Goal: Task Accomplishment & Management: Manage account settings

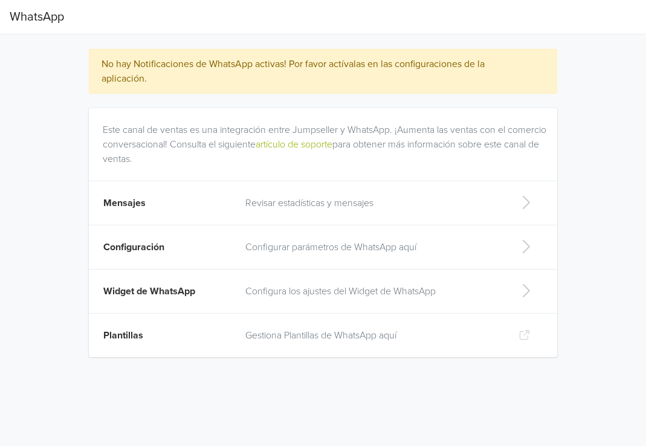
click at [518, 287] on icon at bounding box center [526, 290] width 24 height 19
select select "rb"
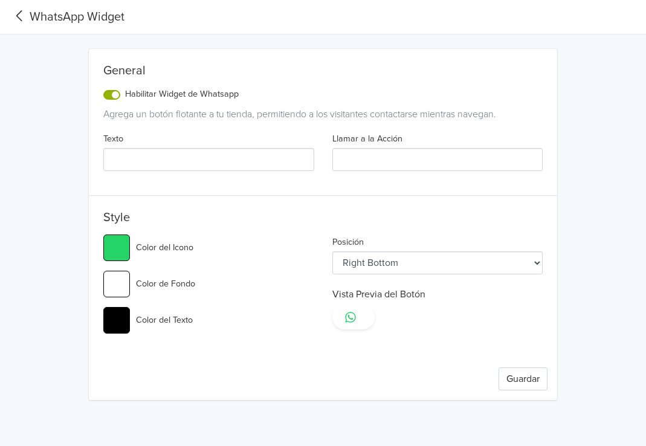
type input "Hola , quiero información de"
type input "HABLA CON NOSOTROS"
type input "#25d366"
select select "rc"
click at [134, 163] on input "Hola , quiero información de" at bounding box center [208, 159] width 211 height 23
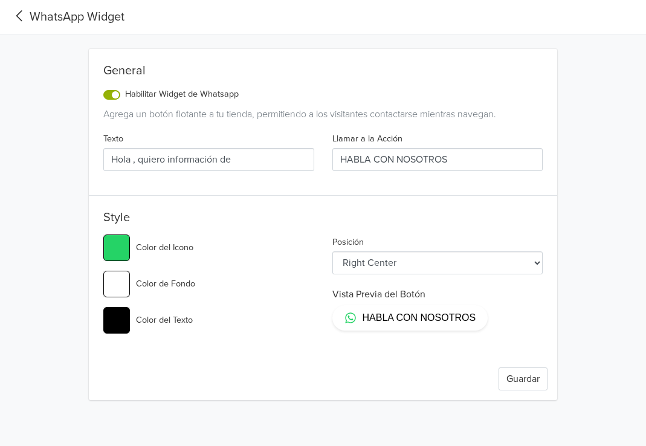
type input "Hola f, quiero información de"
type input "#25d366"
type input "Hola fu, quiero información de"
type input "#25d366"
type input "Hola fuj, quiero información de"
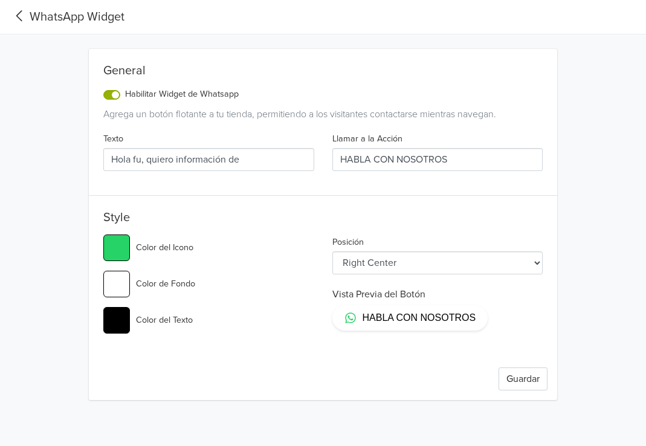
type input "#25d366"
type input "[PERSON_NAME], quiero información de"
type input "#25d366"
type input "Hola fuj, quiero información de"
type input "#25d366"
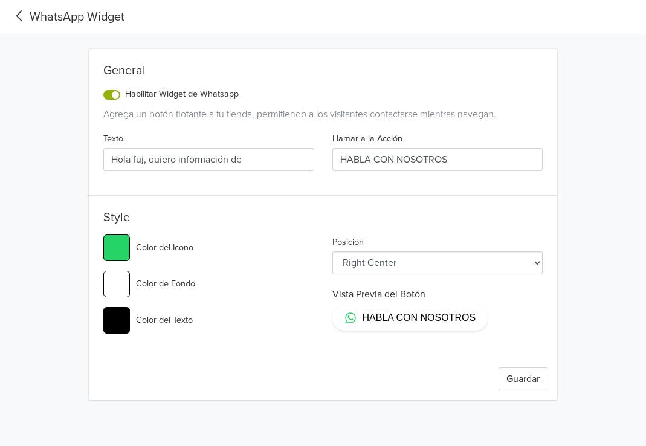
type input "Hola fu, quiero información de"
type input "#25d366"
type input "Hola f, quiero información de"
type input "#25d366"
type input "Hola , quiero información de"
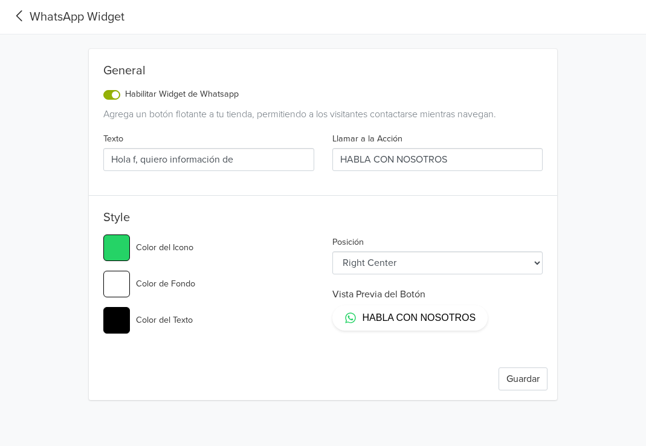
type input "#25d366"
type input "Hola F, quiero información de"
type input "#25d366"
type input "Hola FU, quiero información de"
type input "#25d366"
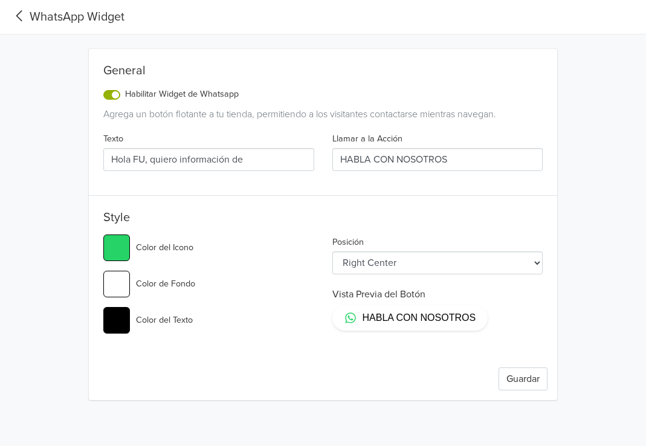
type input "Hola FUJ, quiero información de"
type input "#25d366"
type input "[PERSON_NAME], quiero información de"
type input "#25d366"
type input "[PERSON_NAME], quiero información de"
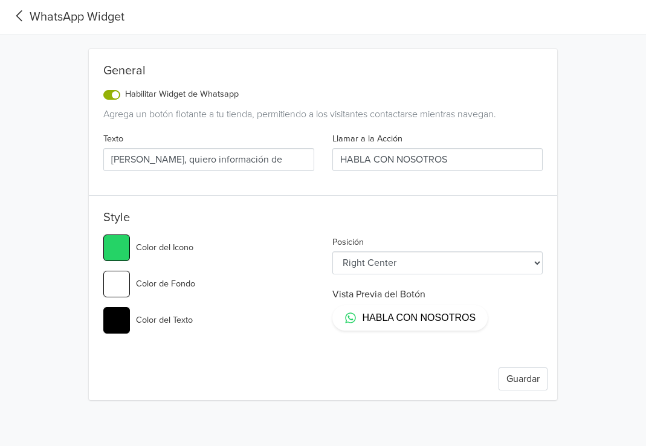
type input "#25d366"
type input "[PERSON_NAME], quiero información de"
type input "#25d366"
type input "[PERSON_NAME], quiero información de"
type input "#25d366"
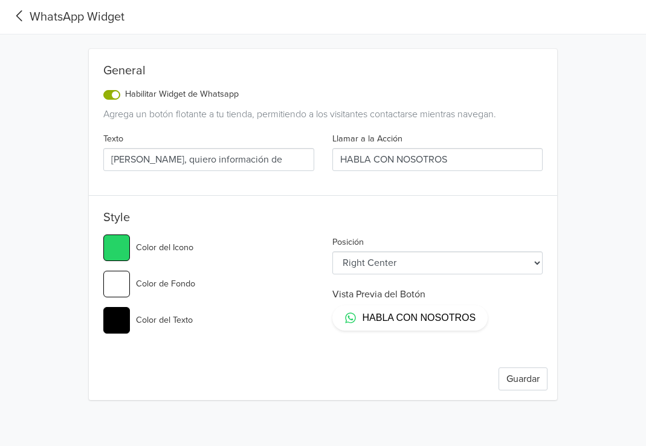
type input "[PERSON_NAME] , quiero información de"
type input "#25d366"
type input "[PERSON_NAME] C, quiero información de"
type input "#25d366"
type input "[PERSON_NAME] CH, quiero información de"
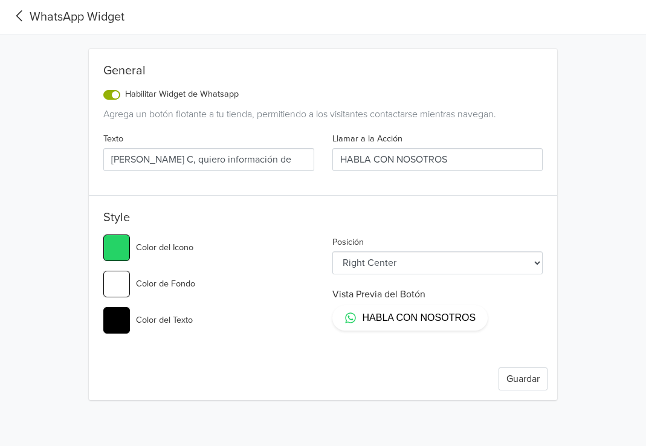
type input "#25d366"
type input "[PERSON_NAME] CHI, quiero información de"
type input "#25d366"
type input "[PERSON_NAME] CHIL, quiero información de"
type input "#25d366"
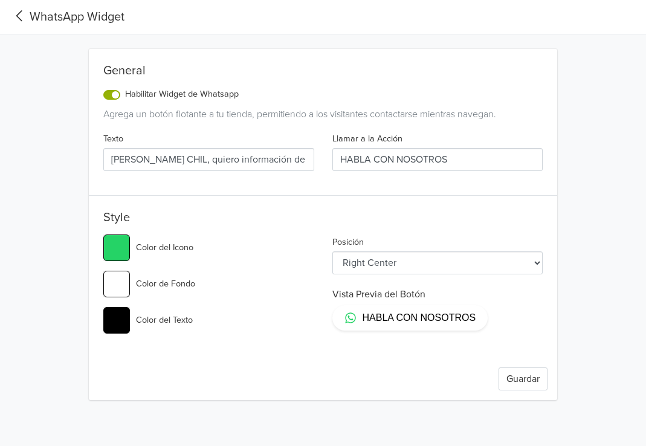
type input "[PERSON_NAME] CHILE, quiero información de"
type input "#25d366"
drag, startPoint x: 299, startPoint y: 156, endPoint x: 245, endPoint y: 159, distance: 53.3
click at [245, 159] on input "[PERSON_NAME] CHILE, quiero información de" at bounding box center [208, 159] width 211 height 23
click at [275, 161] on input "[PERSON_NAME] CHILE, quiero información de" at bounding box center [208, 159] width 211 height 23
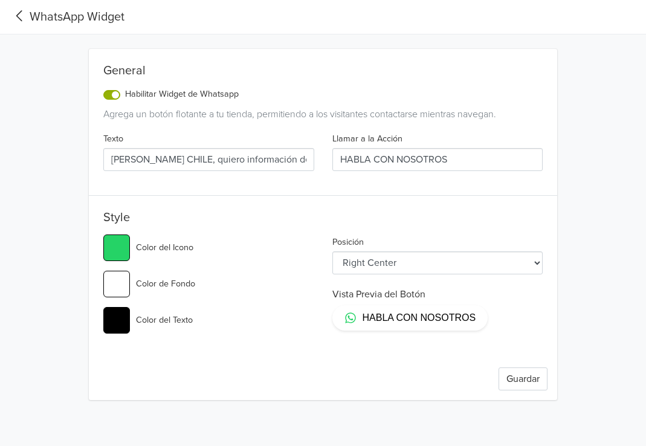
drag, startPoint x: 296, startPoint y: 161, endPoint x: 208, endPoint y: 164, distance: 88.3
click at [208, 164] on input "[PERSON_NAME] CHILE, quiero información de" at bounding box center [208, 159] width 211 height 23
type input "[PERSON_NAME] CHILE, q¿"
type input "#25d366"
type input "[PERSON_NAME] CHILE, q"
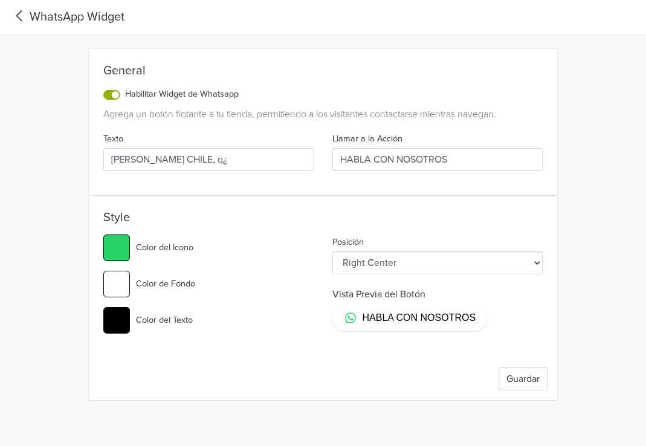
type input "#25d366"
type input "[PERSON_NAME] CHILE,"
type input "#25d366"
type input "[PERSON_NAME] CHILE, m"
type input "#25d366"
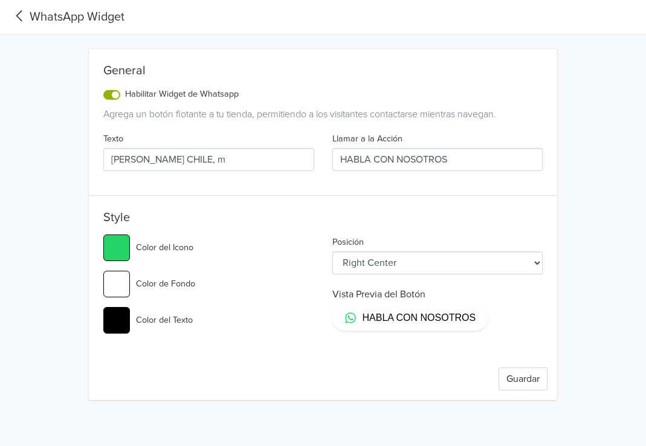
type input "[PERSON_NAME] CHILE,"
type input "#25d366"
type input "[PERSON_NAME] CHILE, q"
type input "#25d366"
type input "[PERSON_NAME] CHILE, qu"
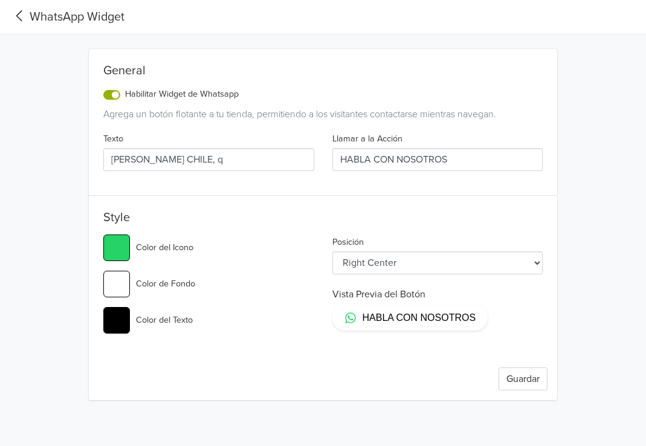
type input "#25d366"
type input "[PERSON_NAME] CHILE, qui"
type input "#25d366"
type input "[PERSON_NAME] CHILE, quie"
type input "#25d366"
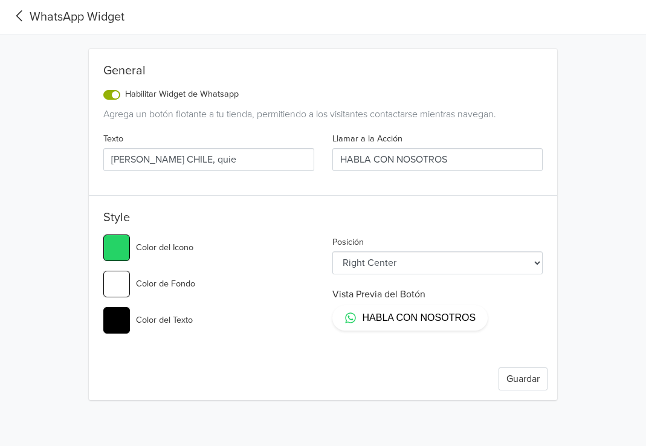
type input "[PERSON_NAME] CHILE, quier"
type input "#25d366"
type input "[PERSON_NAME] CHILE, quiero"
type input "#25d366"
type input "[PERSON_NAME] CHILE, quiero"
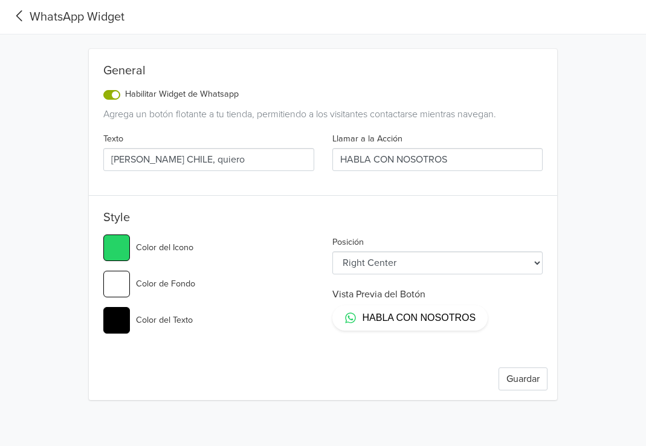
type input "#25d366"
type input "[PERSON_NAME] CHILE, quiero i"
type input "#25d366"
type input "[PERSON_NAME] CHILE, quiero in"
type input "#25d366"
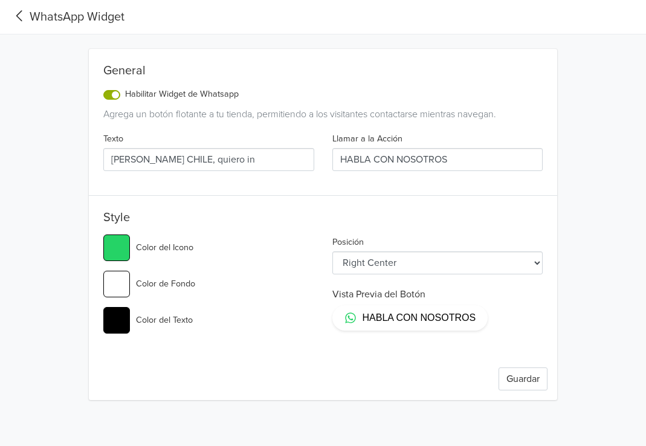
type input "[PERSON_NAME] CHILE, quiero inf"
type input "#25d366"
type input "[PERSON_NAME] CHILE, quiero infoi"
type input "#25d366"
type input "[PERSON_NAME] CHILE, quiero infoir"
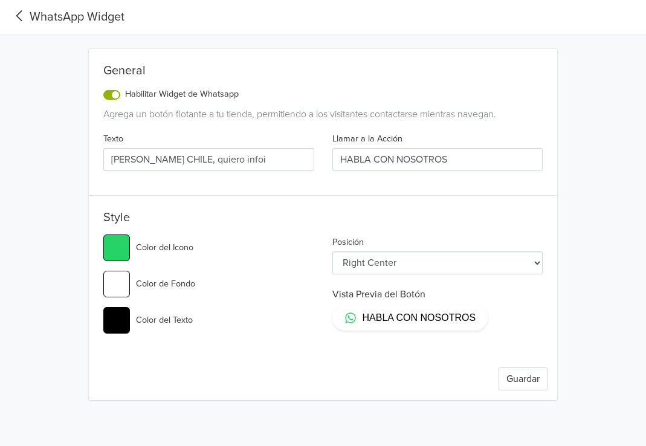
type input "#25d366"
type input "[PERSON_NAME] CHILE, quiero infoirm"
type input "#25d366"
type input "[PERSON_NAME] CHILE, quiero infoir"
type input "#25d366"
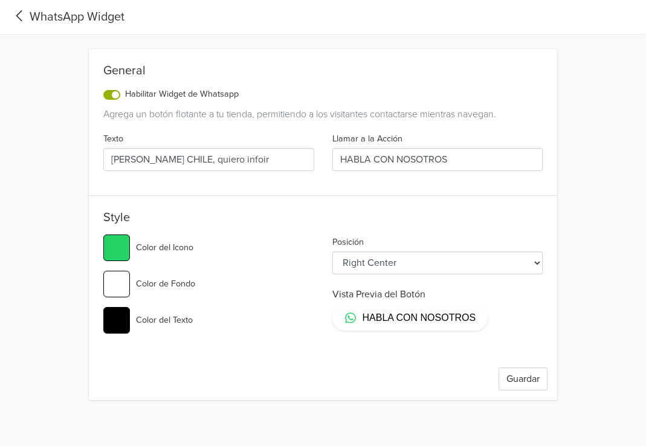
type input "[PERSON_NAME] CHILE, quiero infoi"
type input "#25d366"
type input "[PERSON_NAME] CHILE, quiero info"
type input "#25d366"
type input "[PERSON_NAME] CHILE, quiero infor"
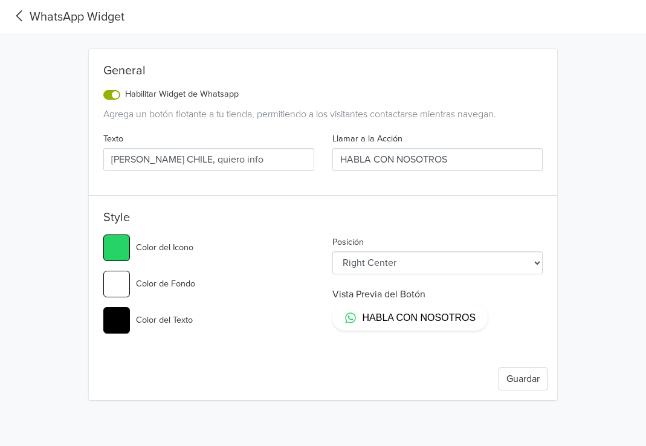
type input "#25d366"
type input "[PERSON_NAME] CHILE, quiero inform"
type input "#25d366"
type input "[PERSON_NAME] CHILE, quiero informa"
type input "#25d366"
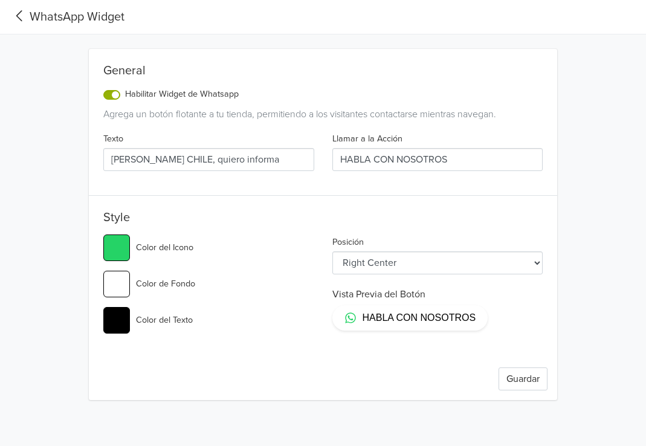
type input "[PERSON_NAME] CHILE, quiero informac"
type input "#25d366"
type input "[PERSON_NAME] CHILE, quiero informaci"
type input "#25d366"
type input "[PERSON_NAME] CHILE, quiero informaci´"
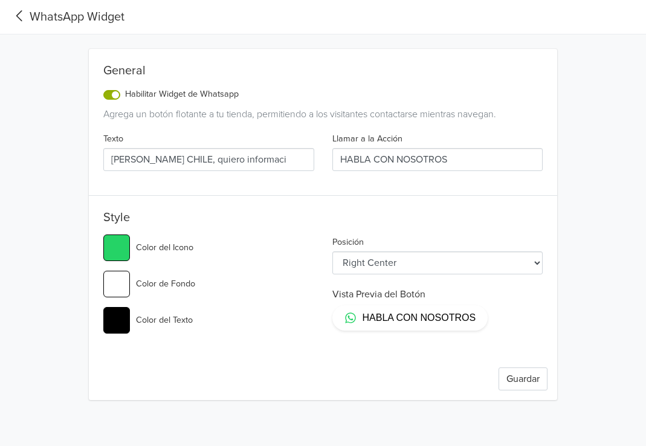
type input "#25d366"
type input "[PERSON_NAME] CHILE, quiero informació"
type input "#25d366"
type input "[PERSON_NAME] CHILE, quiero información"
type input "#25d366"
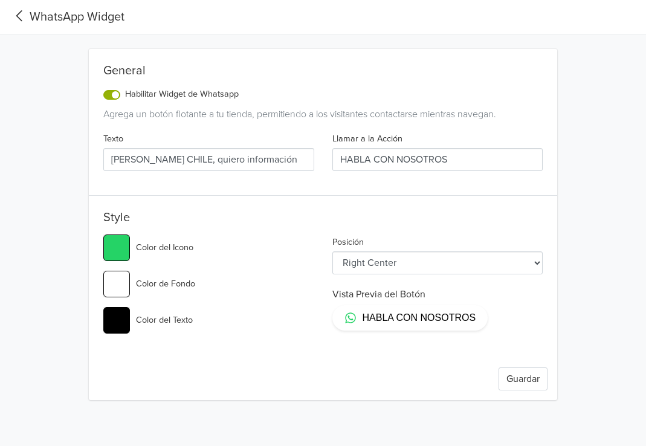
type input "[PERSON_NAME] CHILE, quiero información"
type input "#25d366"
type input "[PERSON_NAME] CHILE, quiero información d"
type input "#25d366"
type input "[PERSON_NAME] CHILE, quiero información de"
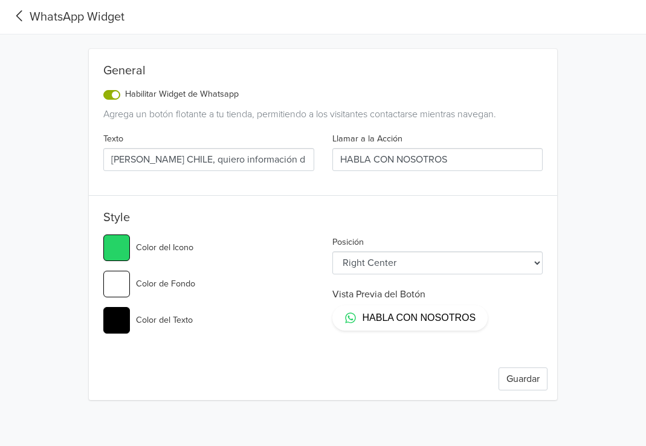
type input "#25d366"
type input "[PERSON_NAME] CHILE, quiero información de"
type input "#25d366"
type input "[PERSON_NAME] CHILE, quiero información de"
click at [479, 260] on select "Left Top Left Center Left Bottom Right Top Right Center Right Bottom" at bounding box center [438, 263] width 211 height 23
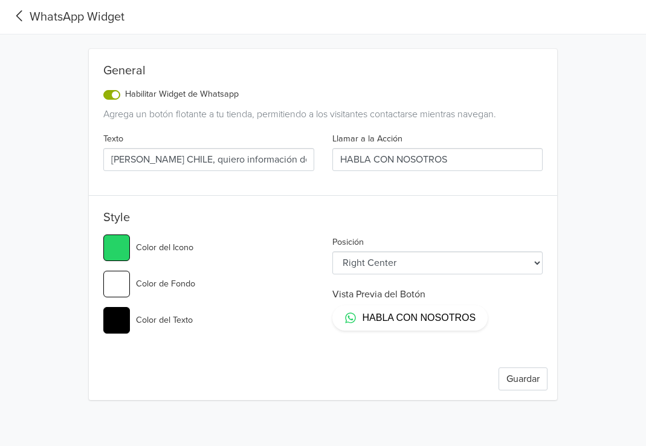
click at [333, 252] on select "Left Top Left Center Left Bottom Right Top Right Center Right Bottom" at bounding box center [438, 263] width 211 height 23
click at [524, 371] on button "Guardar" at bounding box center [523, 379] width 49 height 23
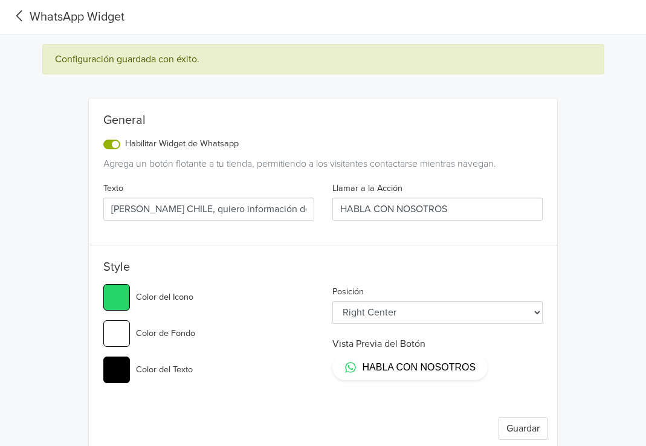
type input "#25d366"
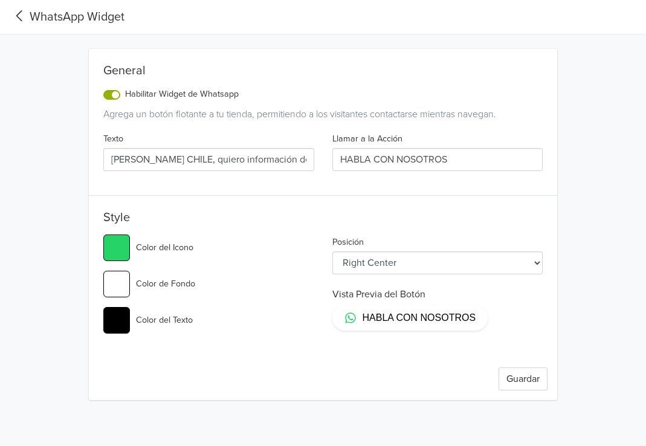
click at [19, 16] on icon at bounding box center [20, 16] width 20 height 16
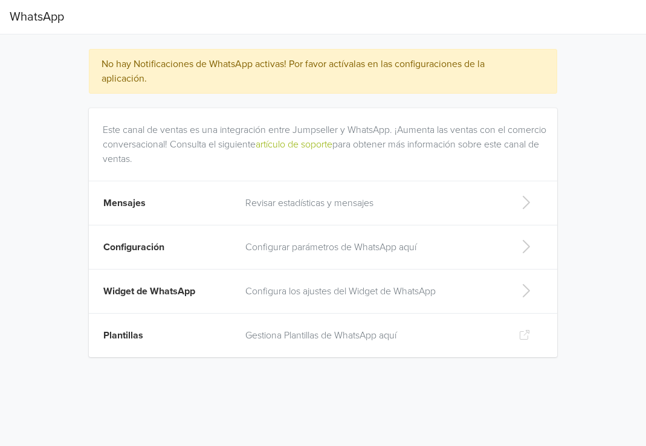
click at [285, 334] on p "Gestiona Plantillas de WhatsApp aquí" at bounding box center [372, 335] width 255 height 15
click at [526, 241] on icon at bounding box center [526, 246] width 24 height 19
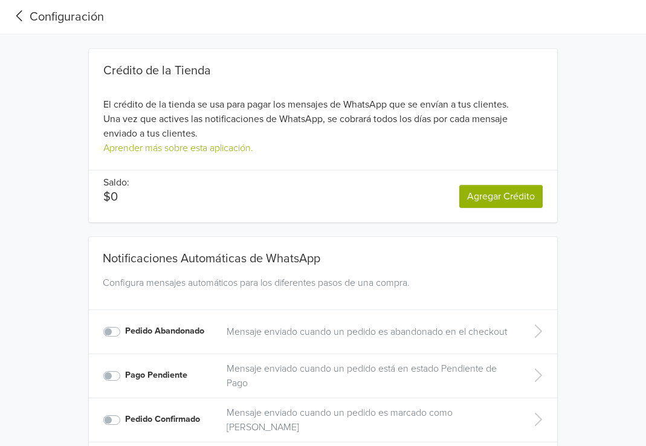
click at [22, 15] on icon at bounding box center [20, 16] width 20 height 16
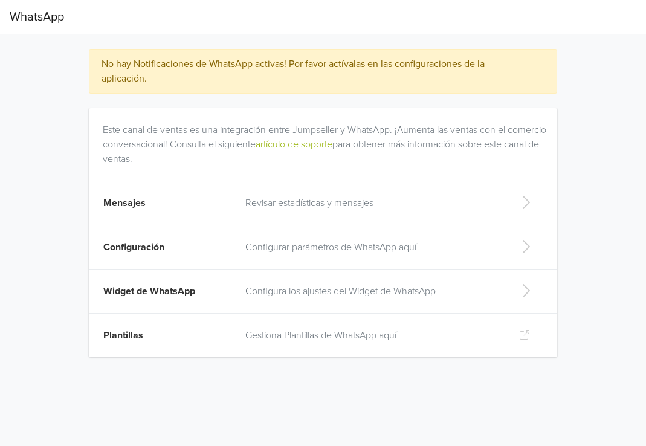
click at [132, 201] on span "Mensajes" at bounding box center [124, 203] width 42 height 12
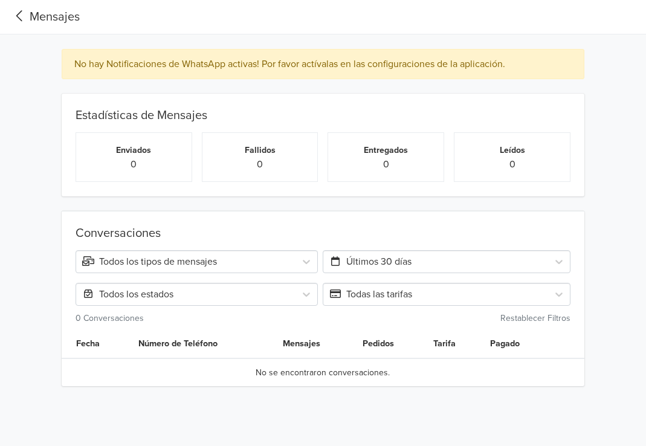
click at [21, 15] on icon at bounding box center [20, 16] width 20 height 16
